Goal: Task Accomplishment & Management: Manage account settings

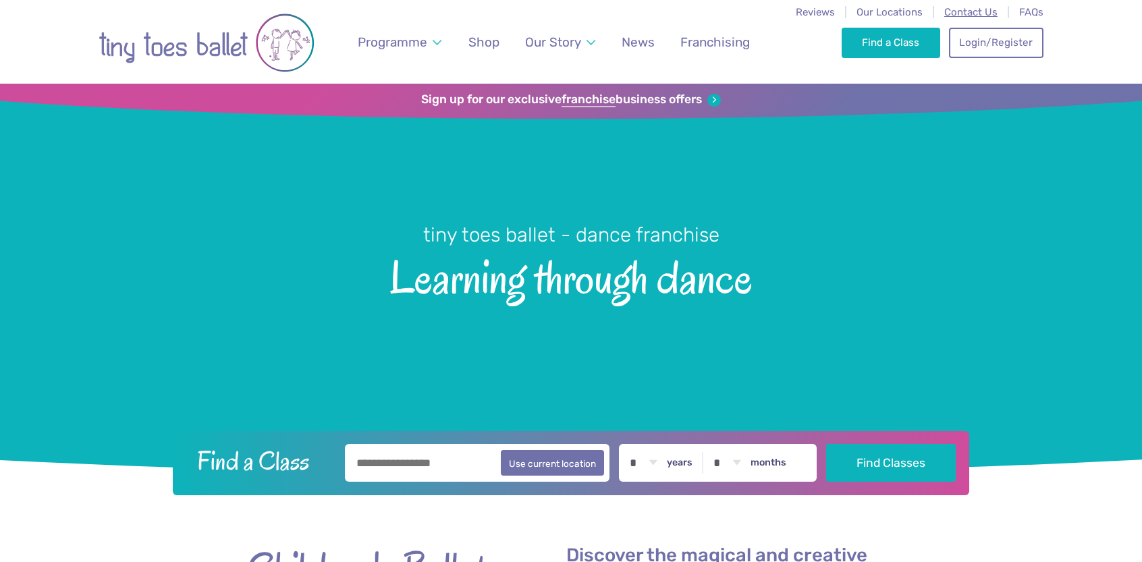
click at [981, 11] on span "Contact Us" at bounding box center [970, 12] width 53 height 12
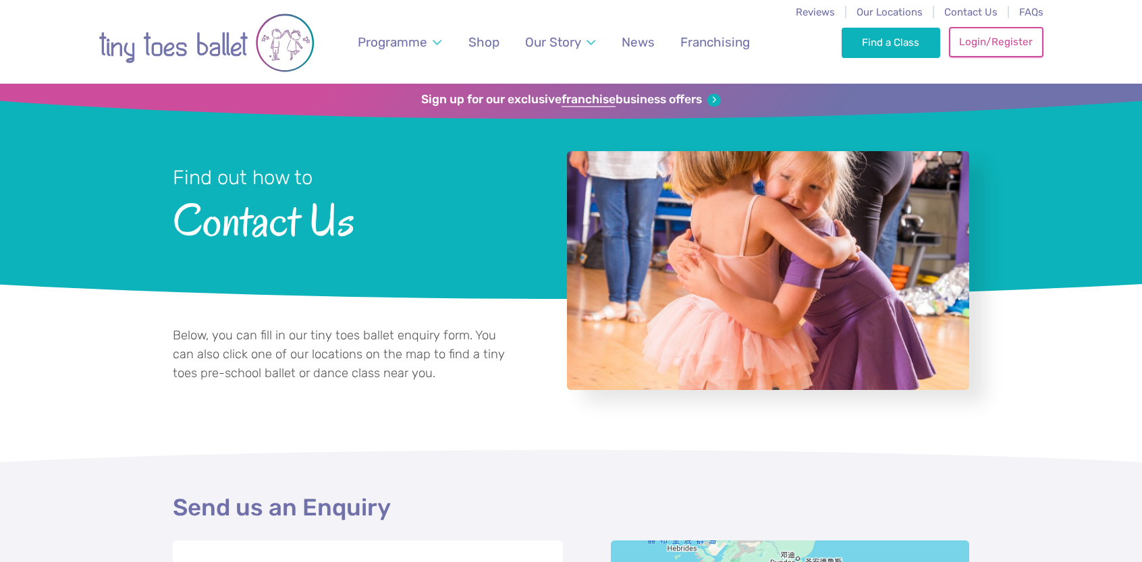
click at [982, 41] on link "Login/Register" at bounding box center [996, 42] width 94 height 30
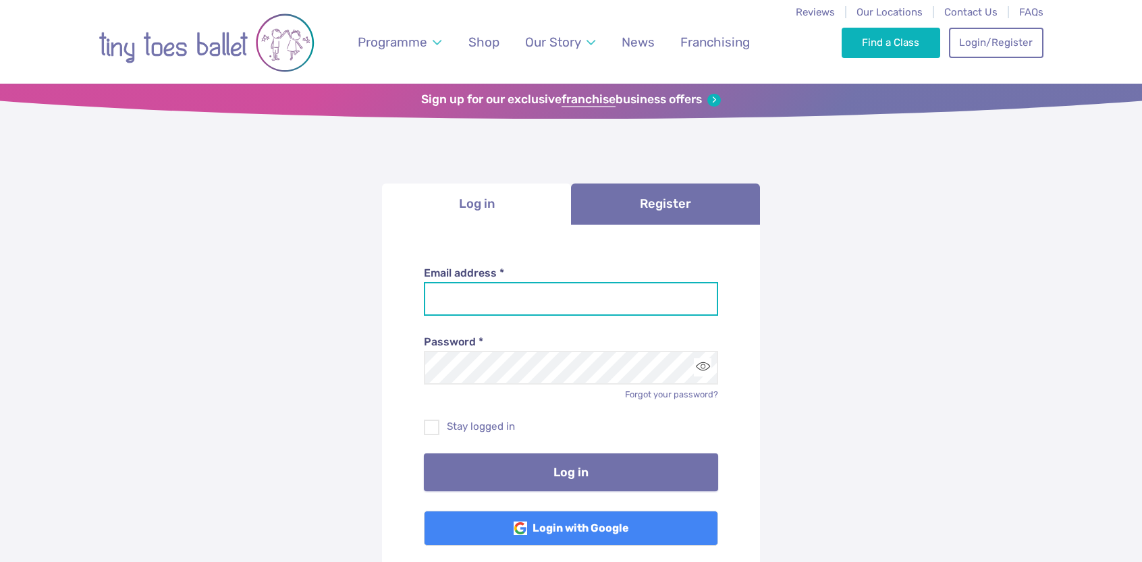
type input "**********"
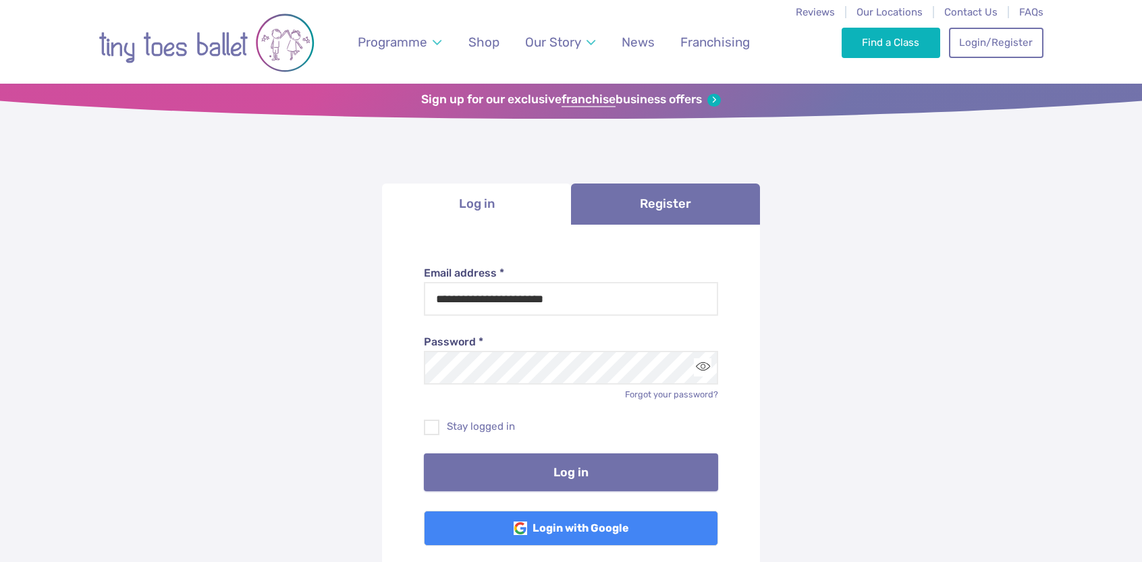
click at [591, 463] on button "Log in" at bounding box center [571, 473] width 295 height 38
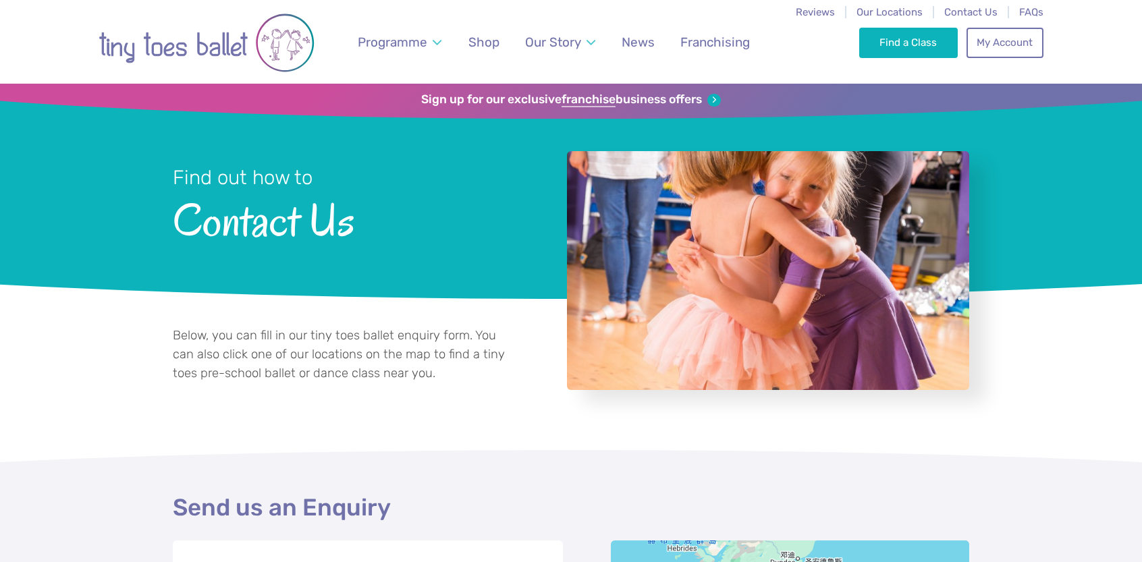
select select "**"
click at [1010, 42] on link "My Account" at bounding box center [1005, 42] width 77 height 30
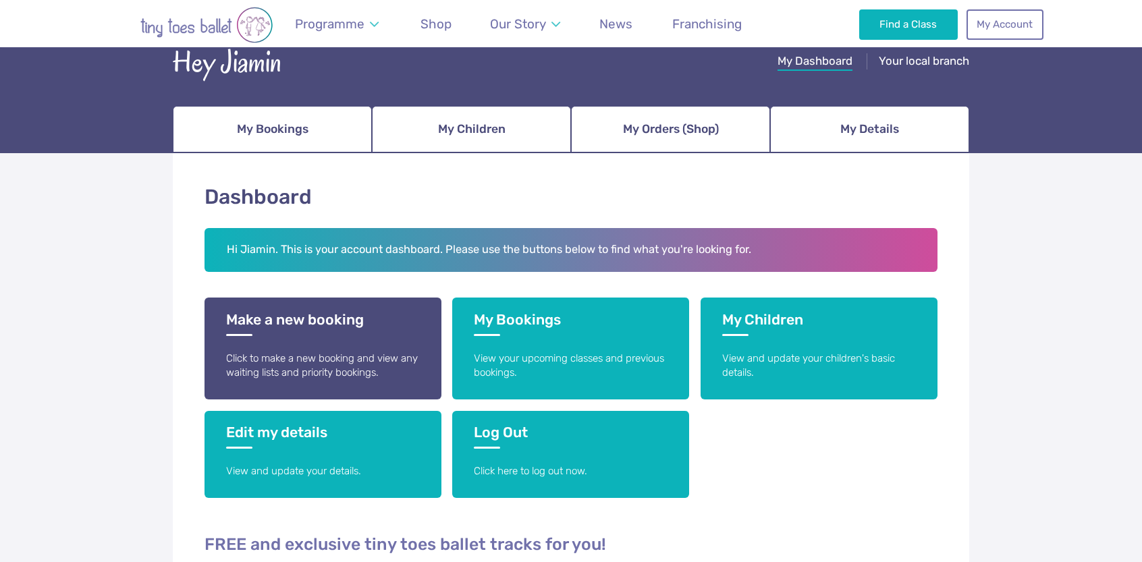
scroll to position [202, 0]
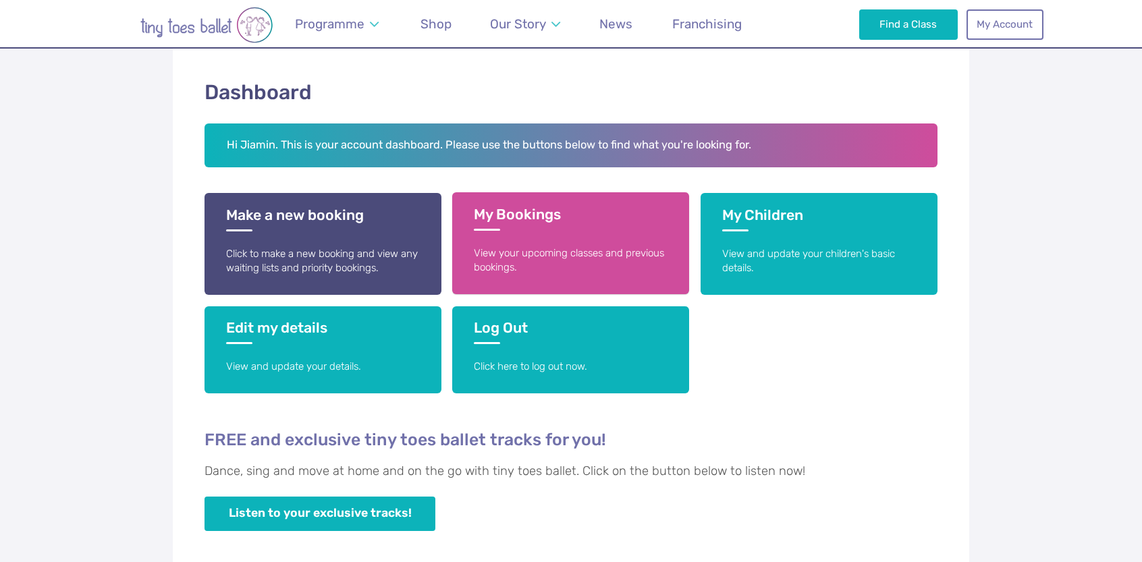
click at [582, 238] on link "My Bookings View your upcoming classes and previous bookings." at bounding box center [570, 243] width 237 height 102
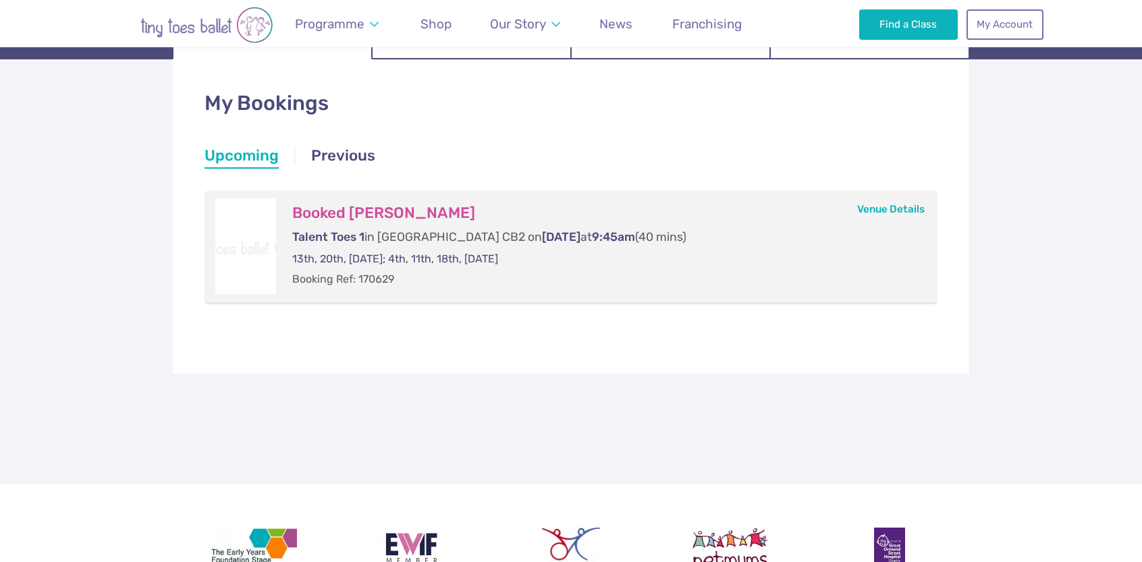
scroll to position [202, 0]
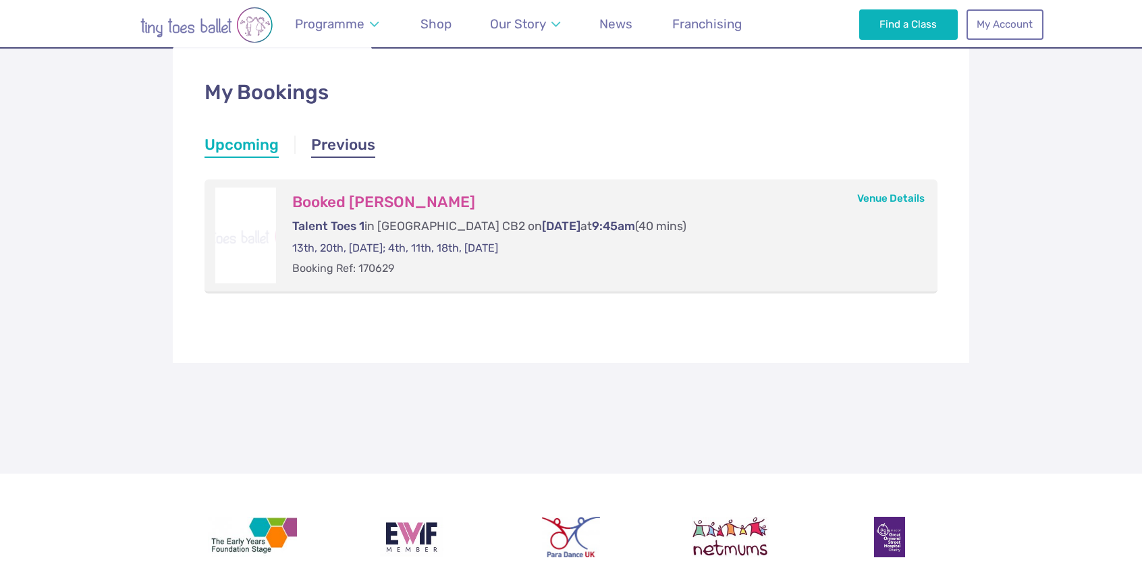
click at [357, 143] on link "Previous" at bounding box center [343, 146] width 64 height 24
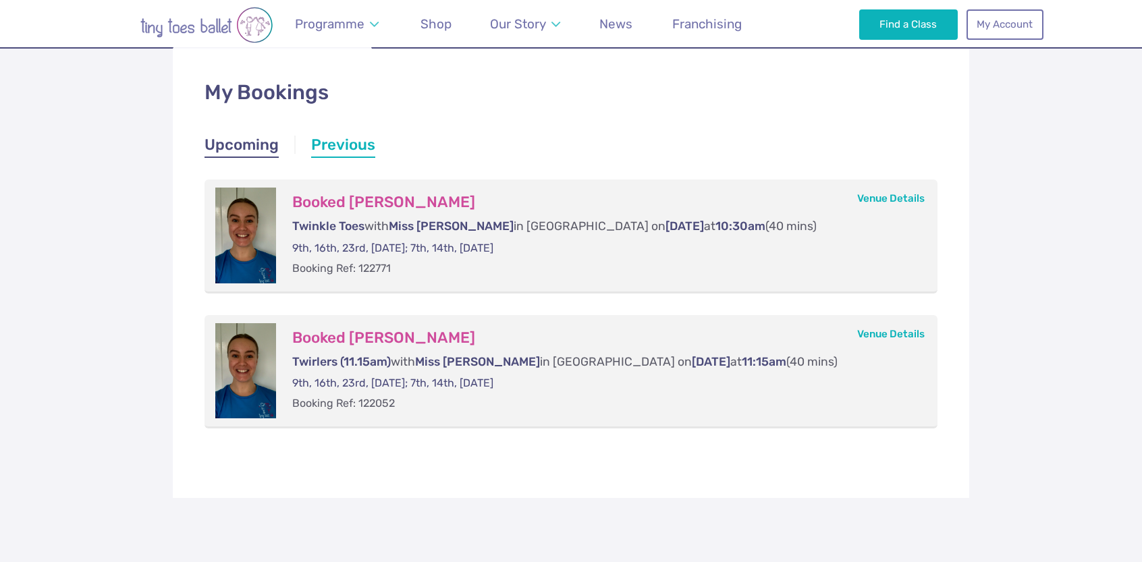
click at [259, 145] on link "Upcoming" at bounding box center [242, 146] width 74 height 24
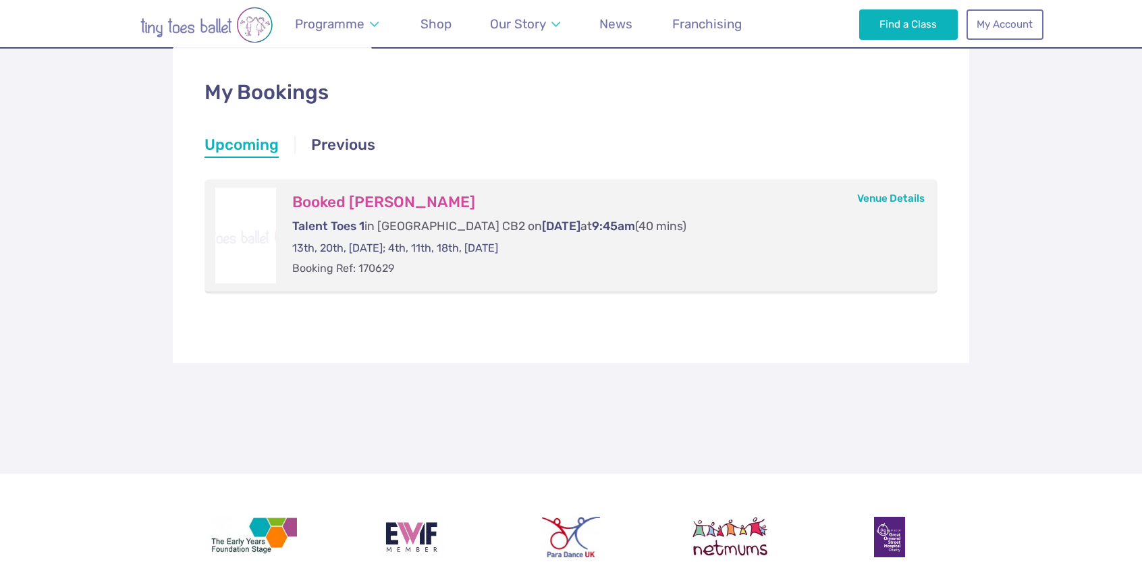
click at [238, 240] on div at bounding box center [245, 235] width 61 height 95
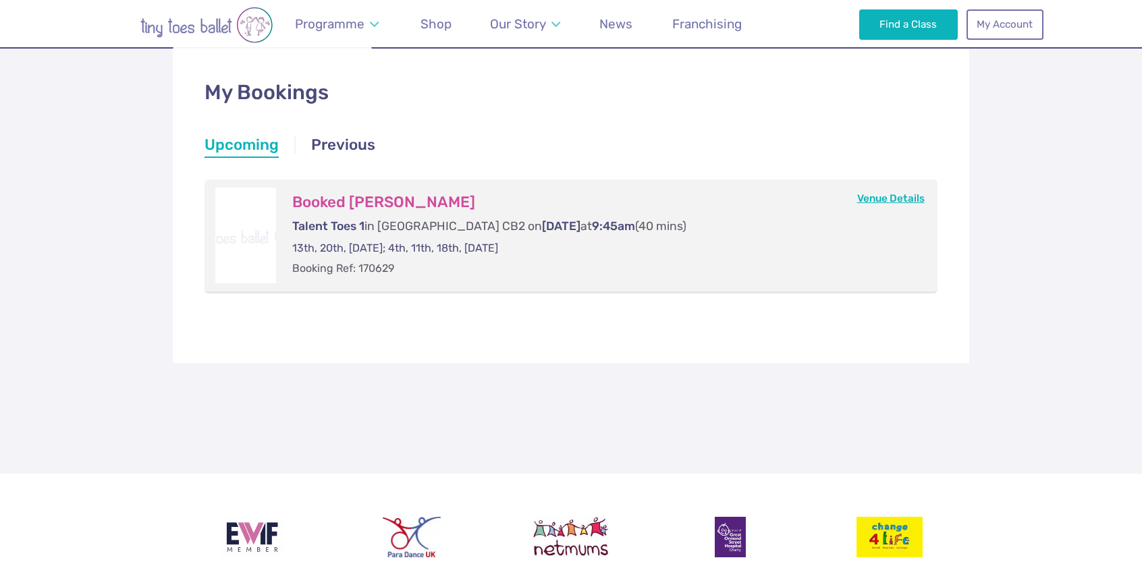
click at [903, 199] on link "Venue Details" at bounding box center [890, 198] width 67 height 12
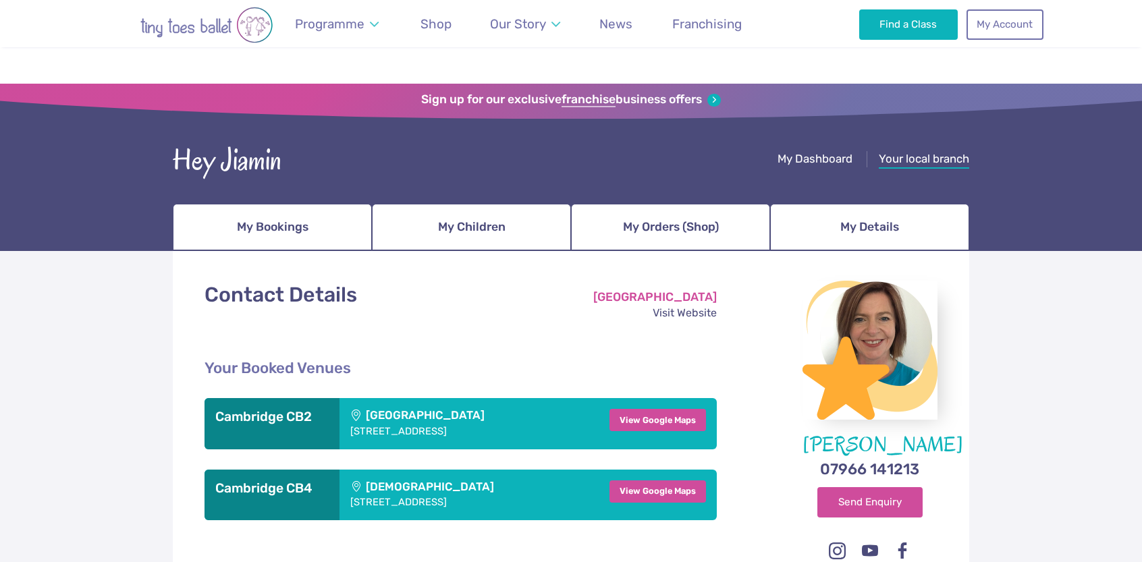
scroll to position [331, 0]
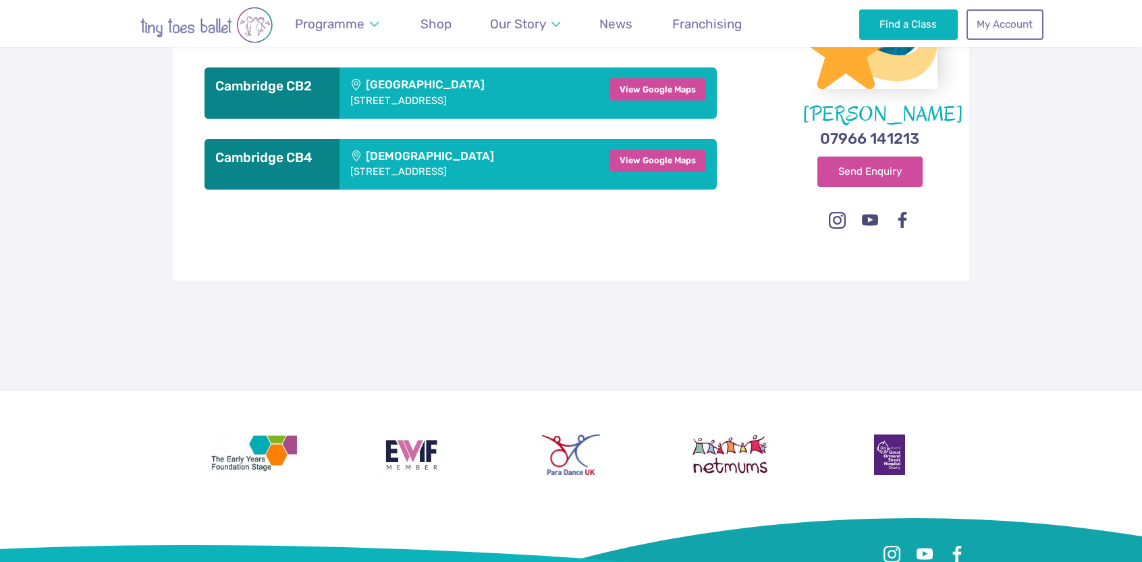
click at [410, 177] on address "[STREET_ADDRESS]" at bounding box center [449, 171] width 198 height 11
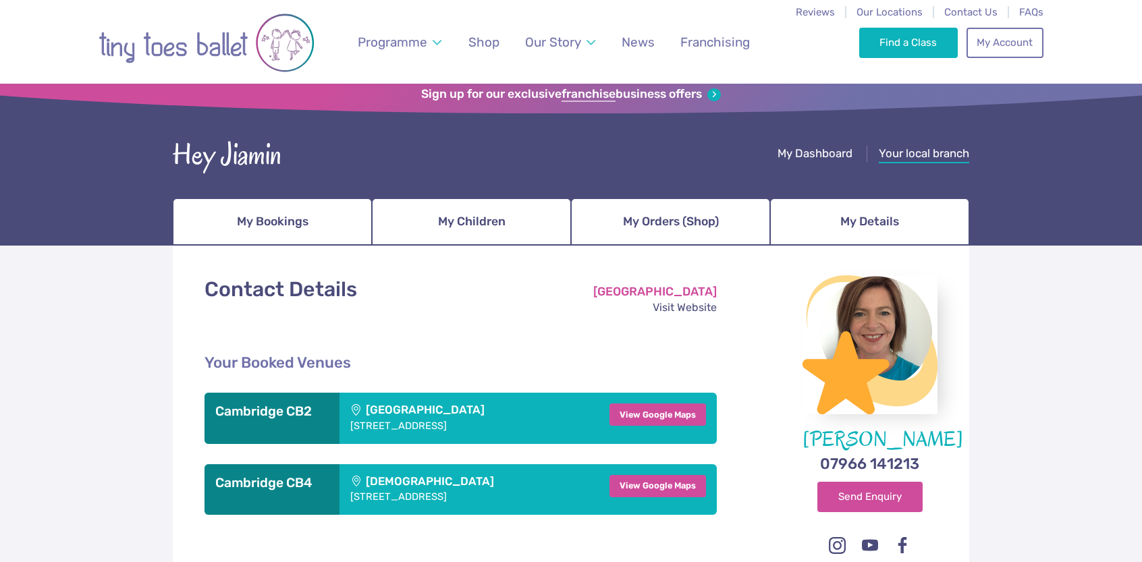
scroll to position [0, 0]
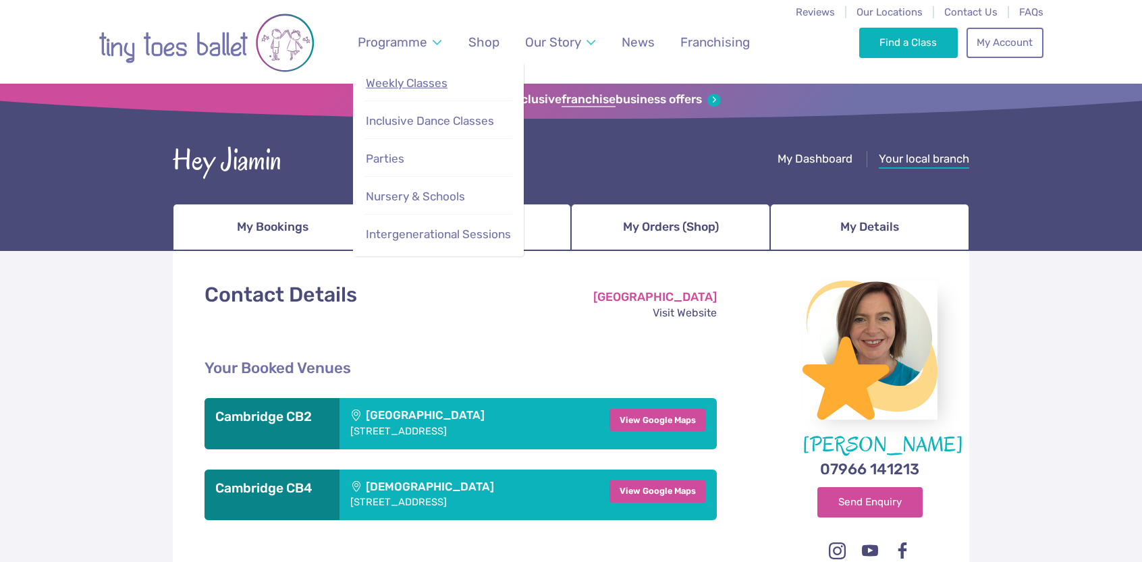
click at [412, 80] on span "Weekly Classes" at bounding box center [407, 82] width 82 height 13
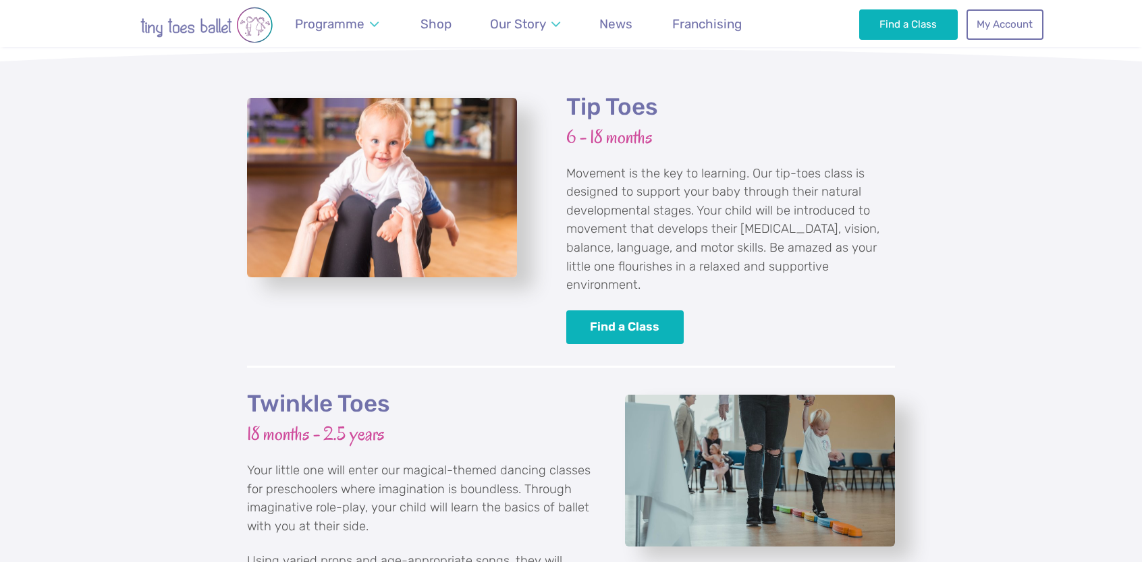
scroll to position [1147, 0]
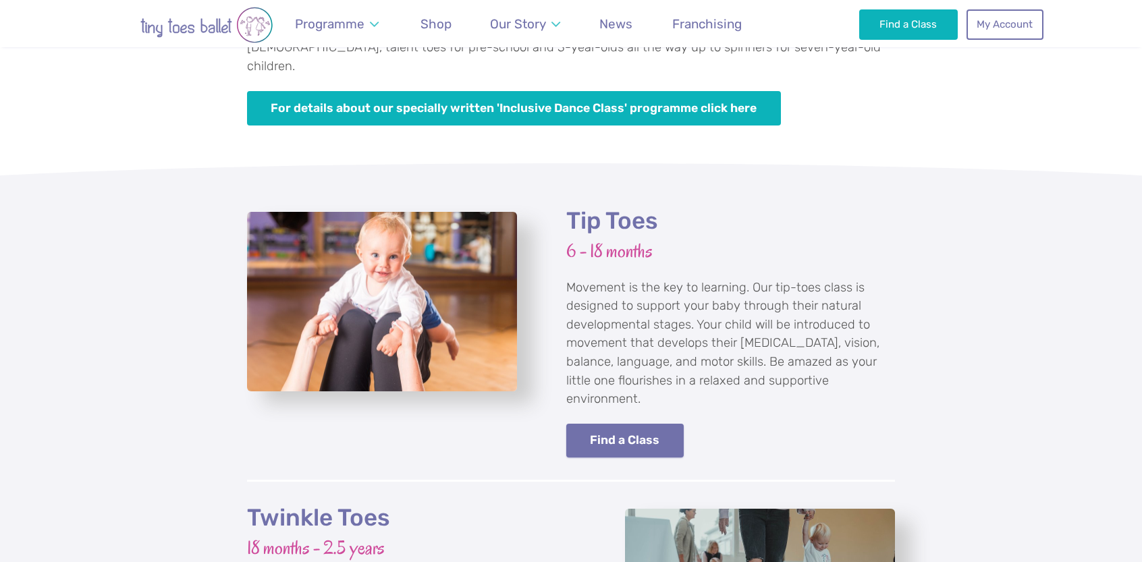
click at [614, 435] on link "Find a Class" at bounding box center [624, 441] width 117 height 34
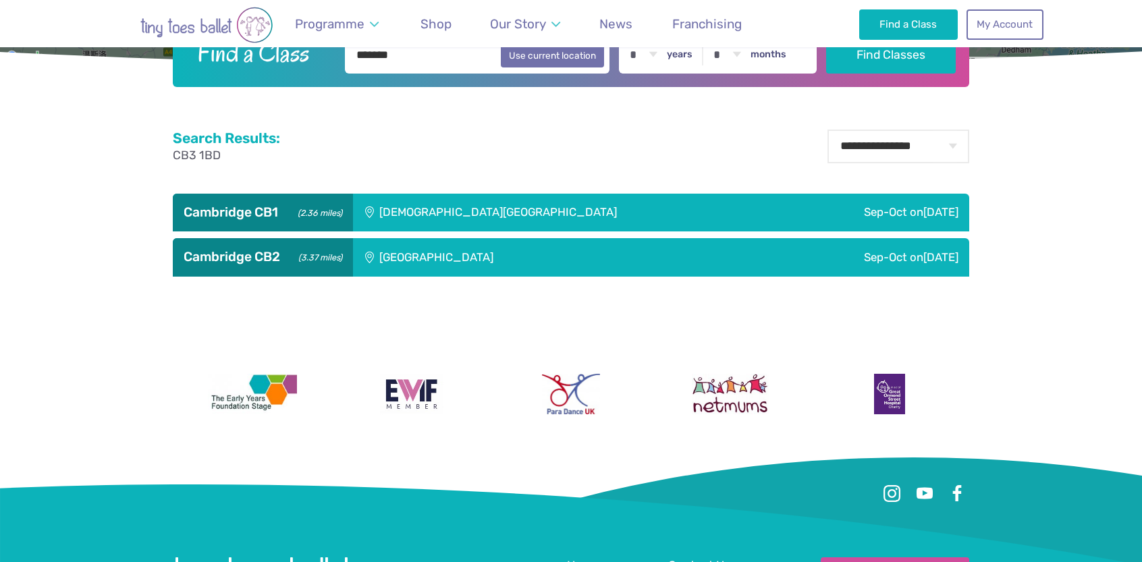
scroll to position [540, 0]
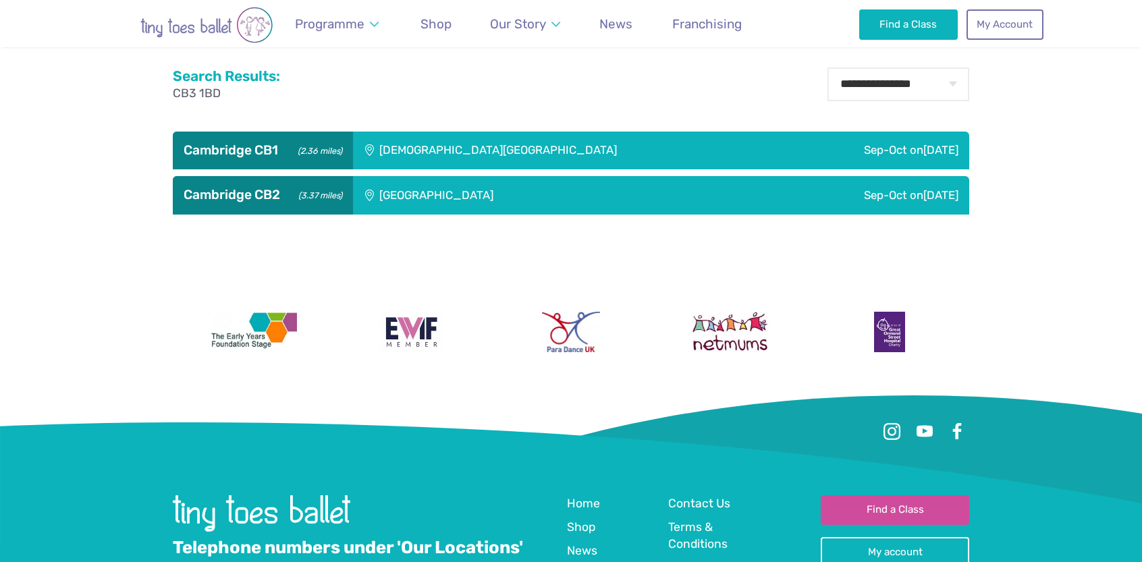
click at [487, 244] on div "Reviews Our Locations Contact Us FAQs Programme Weekly Classes Inclusive Dance …" at bounding box center [571, 78] width 1142 height 1237
click at [682, 146] on div "St Matthew's Church" at bounding box center [569, 151] width 433 height 38
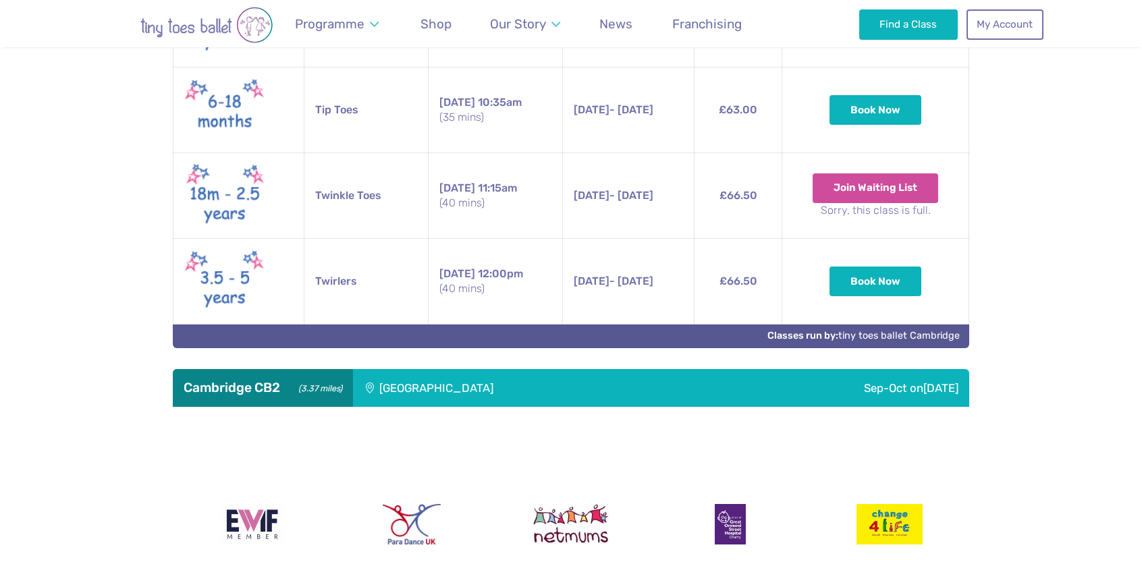
scroll to position [945, 0]
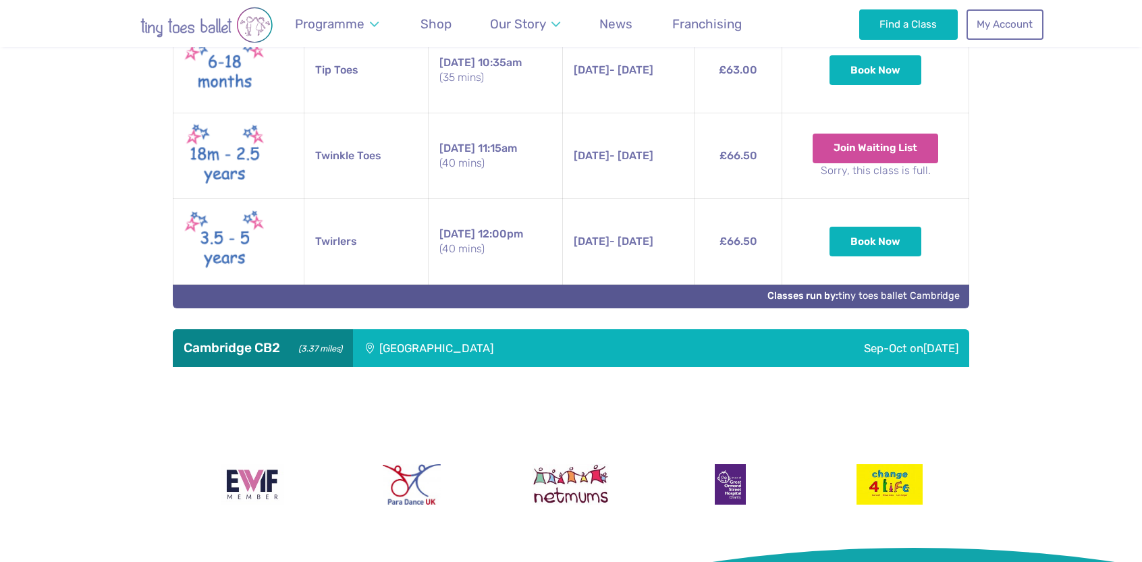
click at [551, 356] on div "[GEOGRAPHIC_DATA]" at bounding box center [527, 348] width 348 height 38
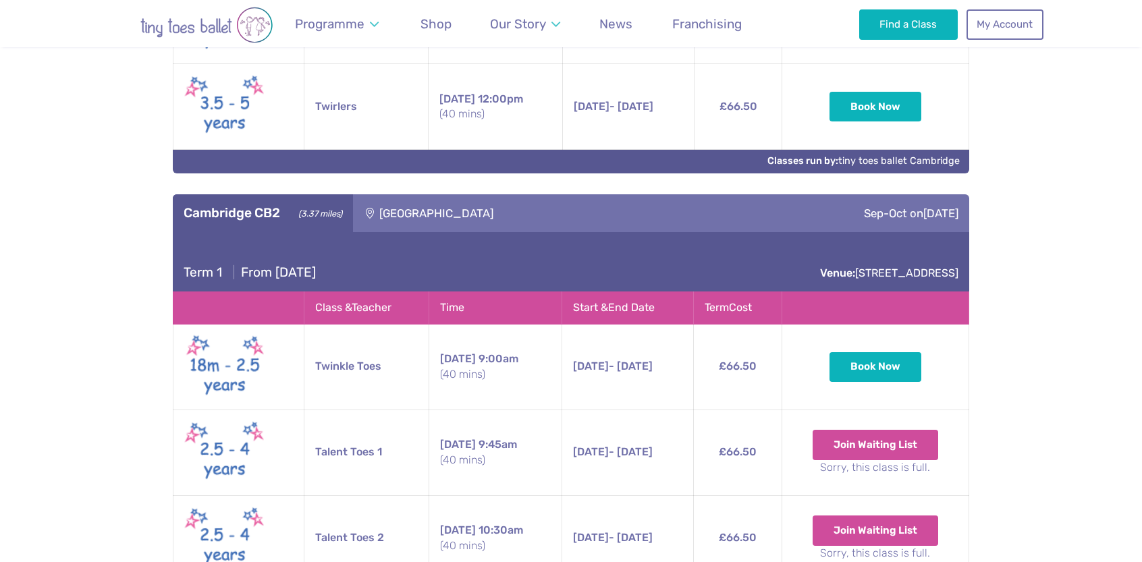
scroll to position [1012, 0]
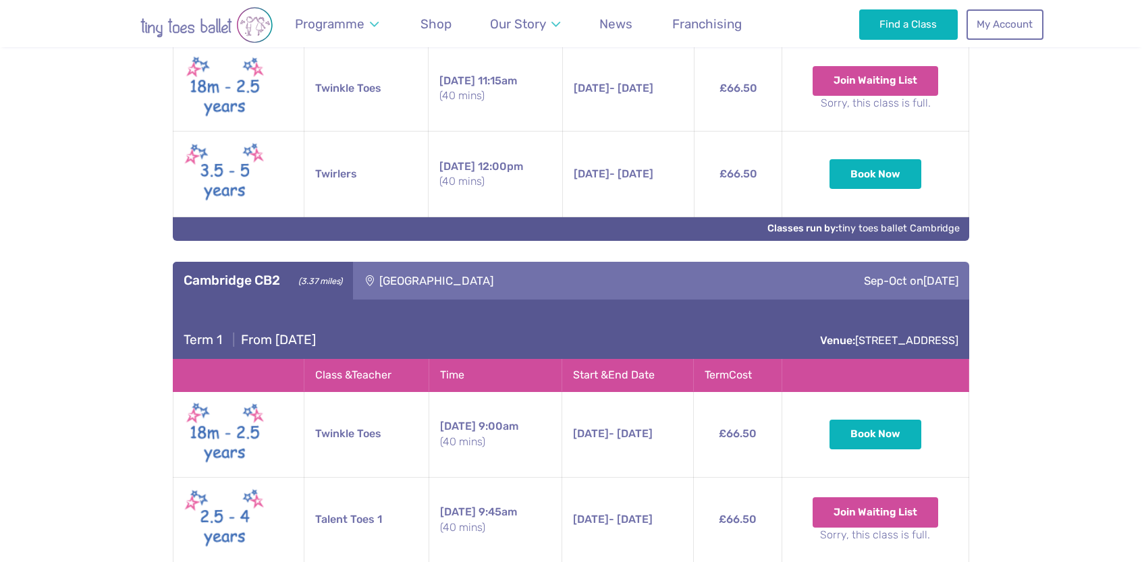
click at [569, 286] on div "[GEOGRAPHIC_DATA]" at bounding box center [527, 281] width 348 height 38
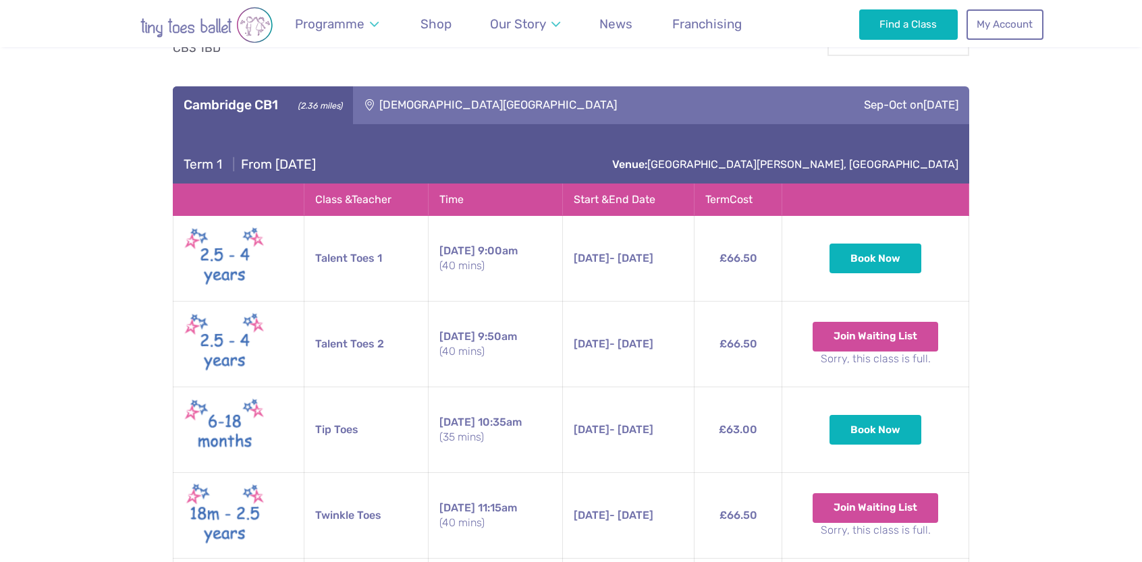
scroll to position [472, 0]
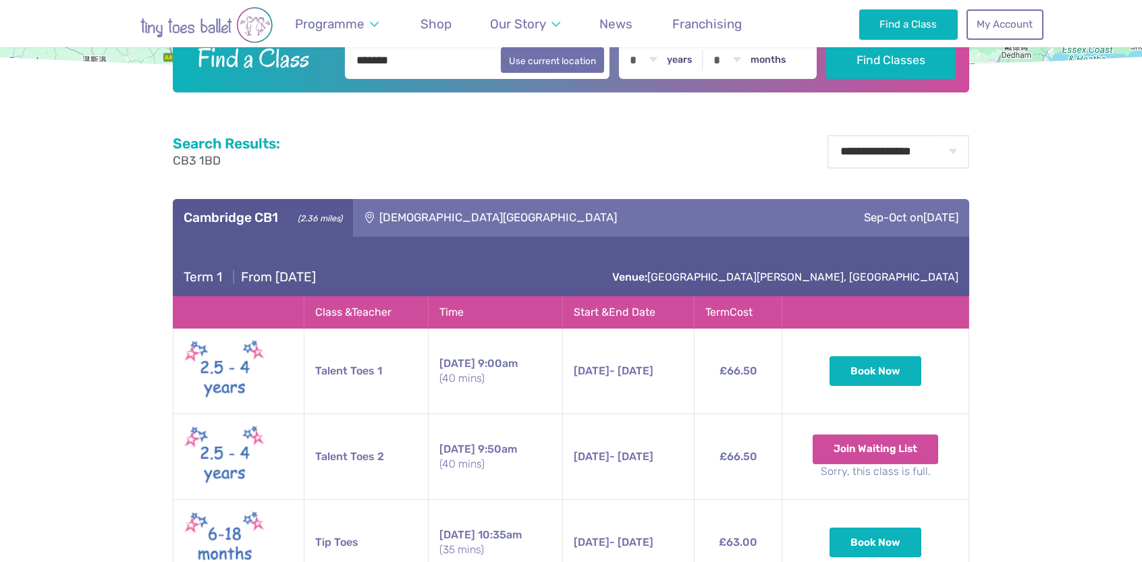
click at [588, 201] on div "St Matthew's Church" at bounding box center [569, 218] width 433 height 38
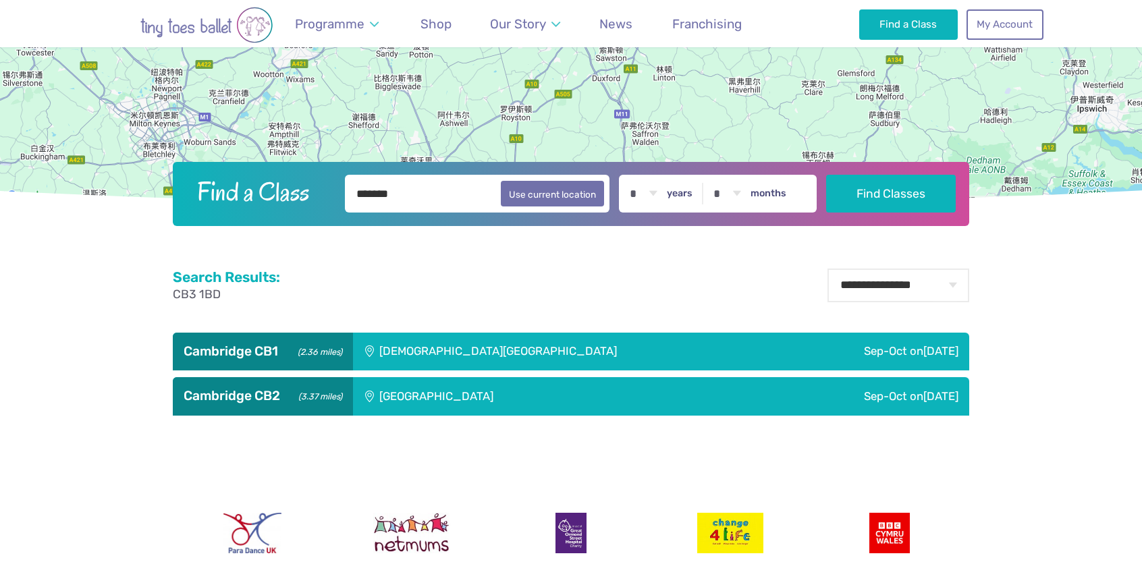
scroll to position [202, 0]
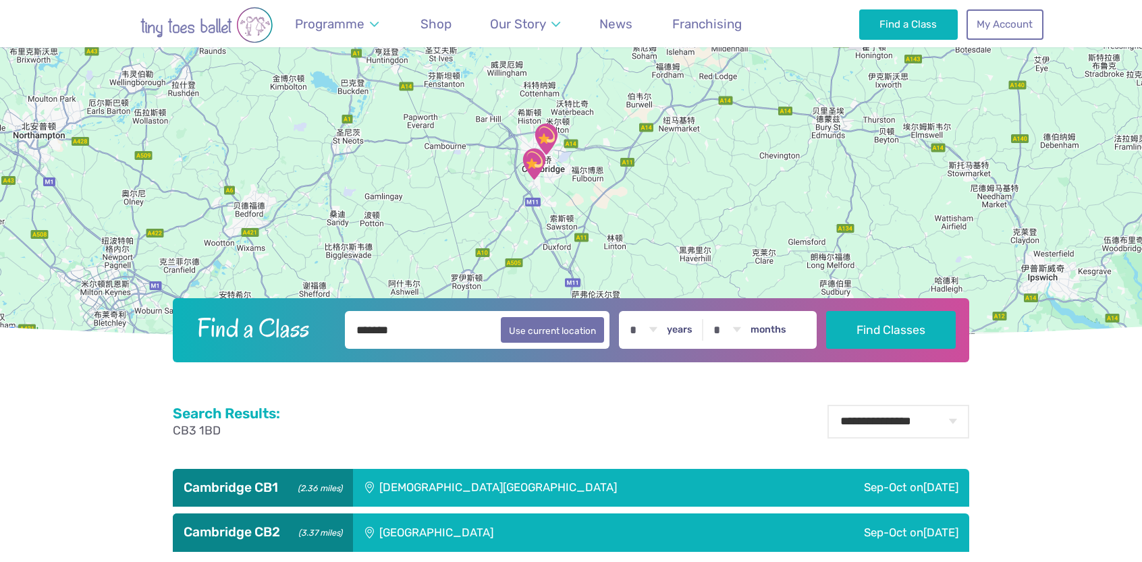
drag, startPoint x: 547, startPoint y: 194, endPoint x: 496, endPoint y: 233, distance: 64.5
click at [496, 231] on div at bounding box center [571, 111] width 1142 height 460
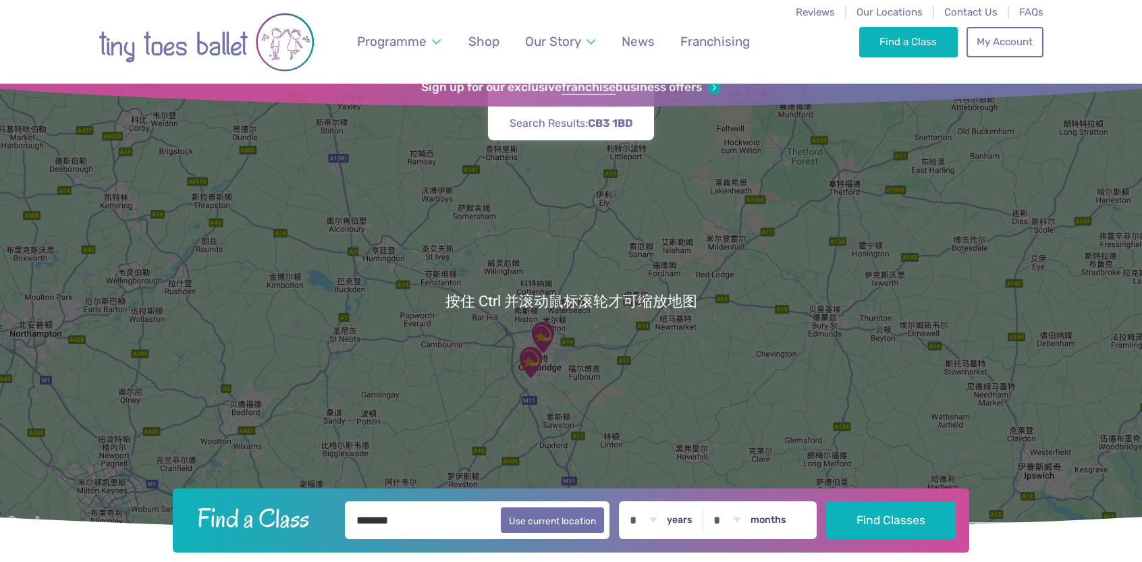
scroll to position [0, 0]
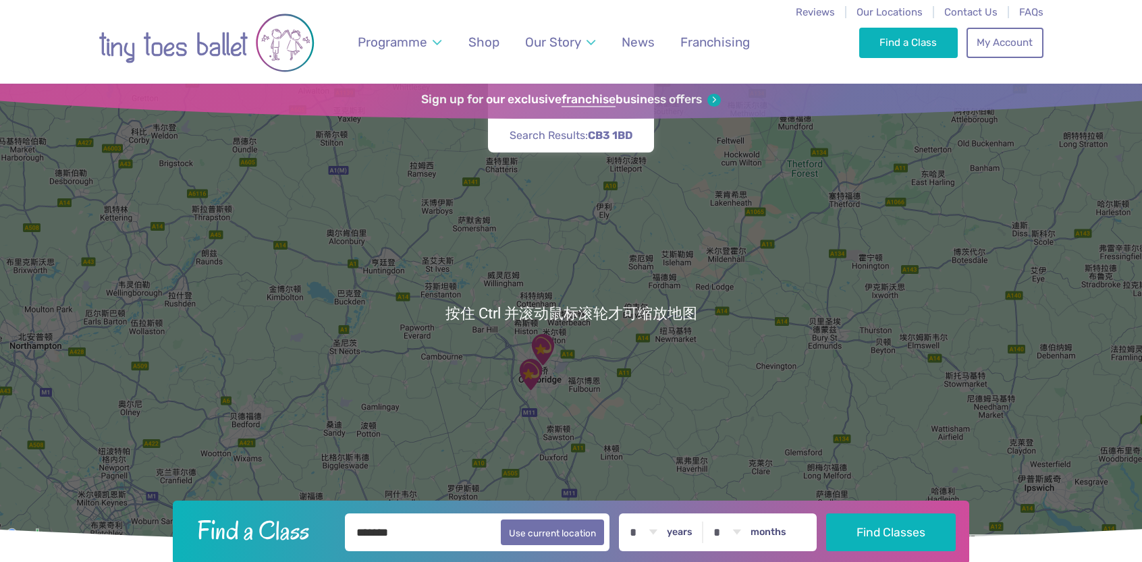
click at [788, 65] on div "Programme Weekly Classes Inclusive Dance Classes Parties Nursery & Schools Inte…" at bounding box center [571, 42] width 945 height 84
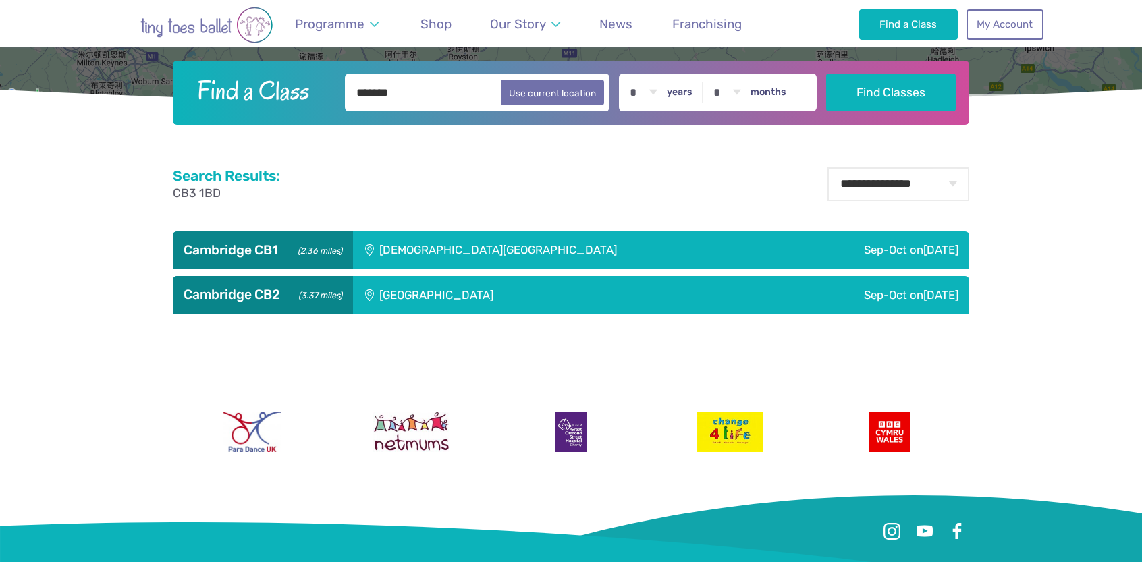
scroll to position [472, 0]
